Goal: Entertainment & Leisure: Consume media (video, audio)

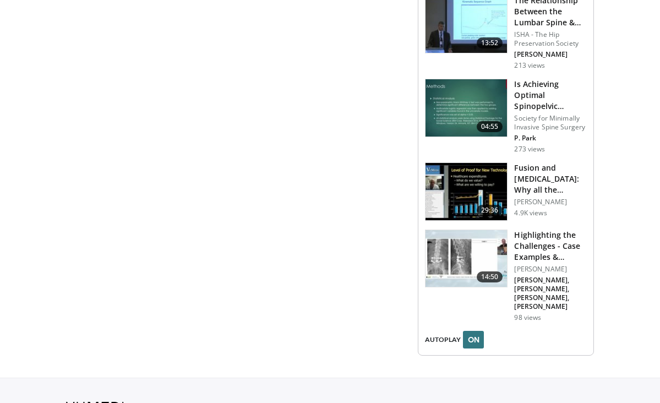
click at [445, 230] on img at bounding box center [465, 258] width 81 height 57
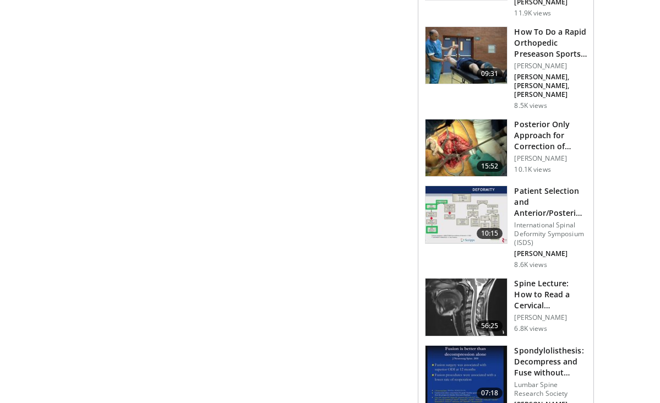
scroll to position [692, 0]
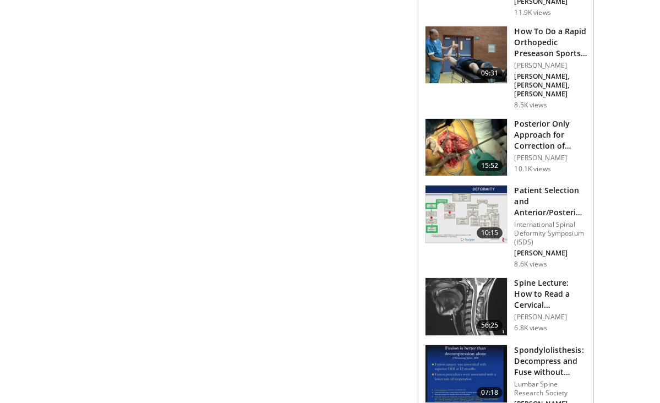
click at [525, 344] on h3 "Spondylolisthesis: Decompress and Fuse without Interbody" at bounding box center [550, 360] width 73 height 33
